Goal: Information Seeking & Learning: Learn about a topic

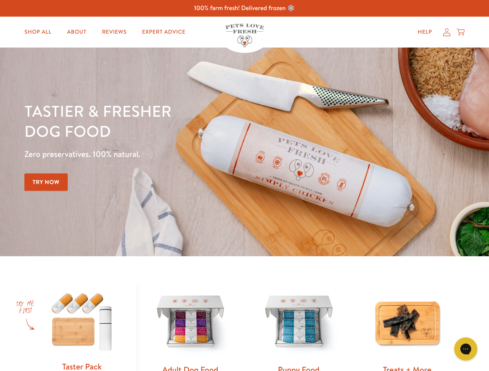
click at [244, 186] on div "Tastier & fresher dog food Zero preservatives. 100% natural. Try Now" at bounding box center [170, 152] width 293 height 102
click at [465, 349] on icon "Gorgias live chat" at bounding box center [465, 349] width 7 height 7
